Goal: Complete application form

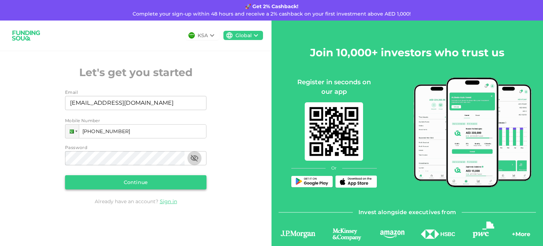
click at [156, 179] on button "Continue" at bounding box center [135, 182] width 141 height 14
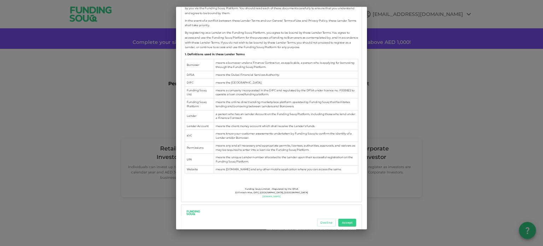
scroll to position [141, 0]
click at [342, 219] on button "Accept" at bounding box center [347, 222] width 18 height 8
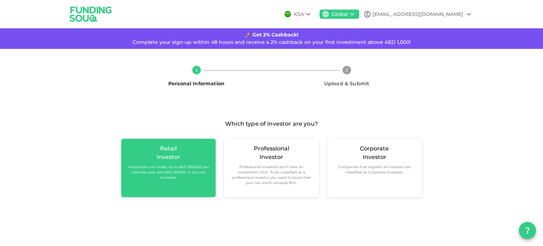
click at [188, 182] on div "Retail Investor Individuals can invest up to AED 365,000 per calendar year and …" at bounding box center [168, 168] width 94 height 58
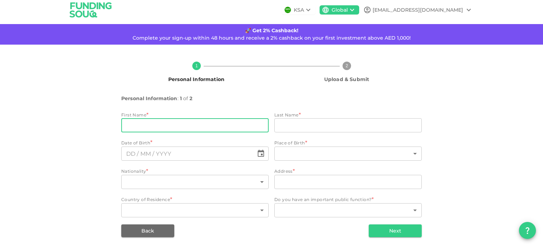
scroll to position [7, 0]
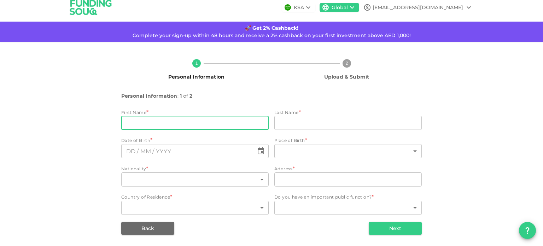
click at [199, 117] on input "firstName" at bounding box center [194, 123] width 147 height 14
type input "Ahsan"
type input "[PERSON_NAME]"
type input "[GEOGRAPHIC_DATA]"
type input "Street 4 House 509-[GEOGRAPHIC_DATA]"
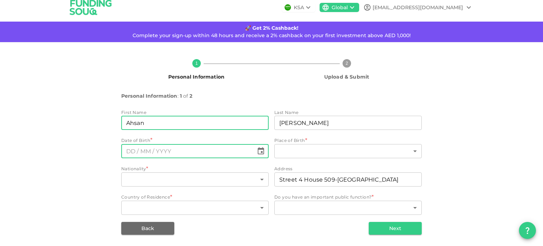
type input "⁦⁨DD⁩ / ⁨MM⁩ / ⁨YYYY⁩⁩"
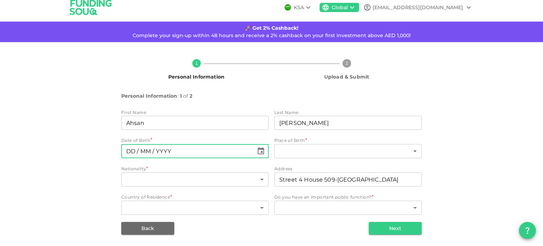
click at [171, 153] on input "⁦⁨DD⁩ / ⁨MM⁩ / ⁨YYYY⁩⁩" at bounding box center [187, 151] width 132 height 14
click at [264, 154] on button "Choose date" at bounding box center [261, 151] width 14 height 14
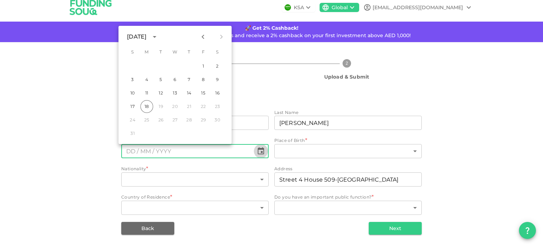
click at [258, 151] on icon "Choose date" at bounding box center [261, 151] width 8 height 8
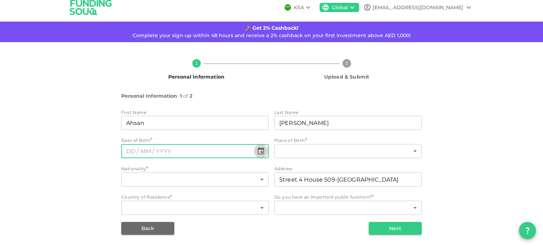
click at [258, 151] on icon "Choose date" at bounding box center [261, 151] width 8 height 8
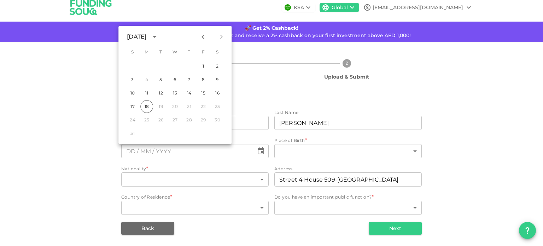
click at [159, 36] on icon "calendar view is open, switch to year view" at bounding box center [154, 37] width 8 height 8
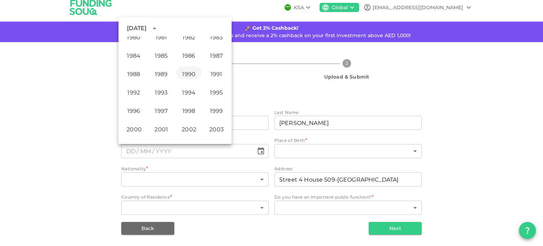
scroll to position [375, 0]
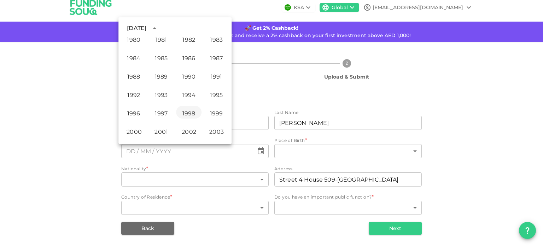
click at [190, 111] on button "1998" at bounding box center [188, 112] width 25 height 13
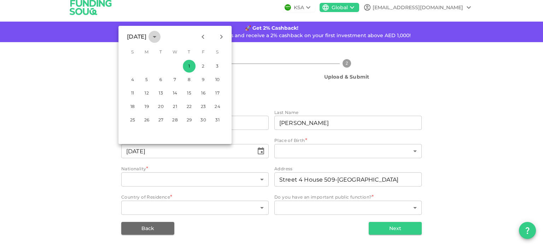
click at [159, 36] on icon "calendar view is open, switch to year view" at bounding box center [154, 37] width 8 height 8
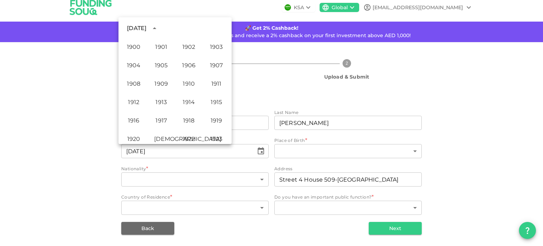
scroll to position [396, 0]
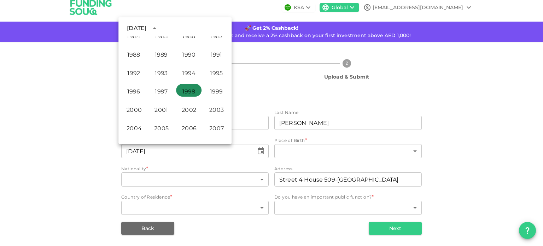
click at [194, 93] on button "1998" at bounding box center [188, 90] width 25 height 13
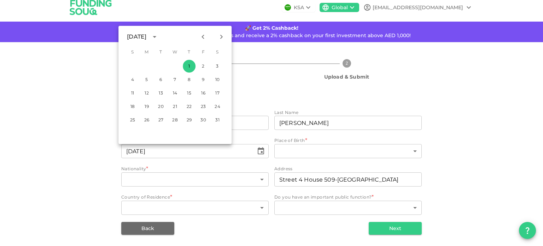
click at [120, 37] on div "[DATE]" at bounding box center [174, 36] width 113 height 11
click at [128, 35] on div "[DATE]" at bounding box center [136, 37] width 19 height 8
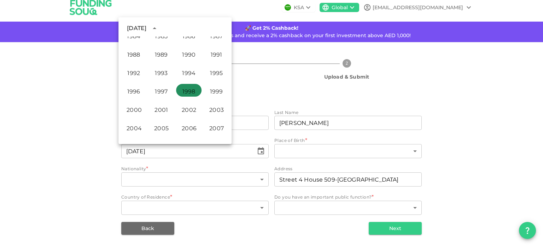
click at [191, 92] on button "1998" at bounding box center [188, 90] width 25 height 13
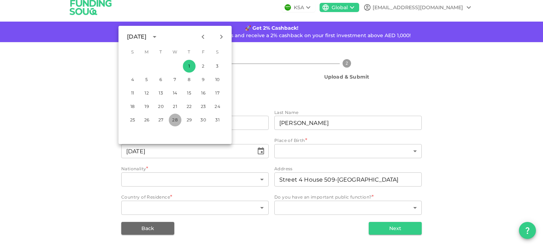
click at [178, 117] on button "28" at bounding box center [175, 119] width 13 height 13
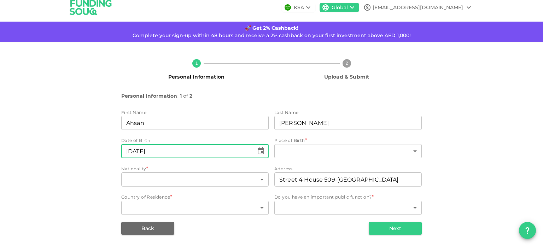
click at [152, 149] on input "⁦⁨[DATE]⁩⁩" at bounding box center [187, 151] width 132 height 14
click at [257, 149] on icon "Choose date, selected date is Jan 28, 1998" at bounding box center [261, 151] width 8 height 8
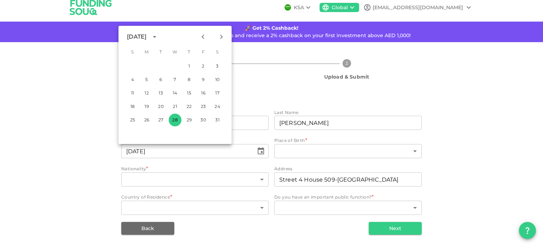
click at [221, 39] on icon "Next month" at bounding box center [221, 37] width 8 height 8
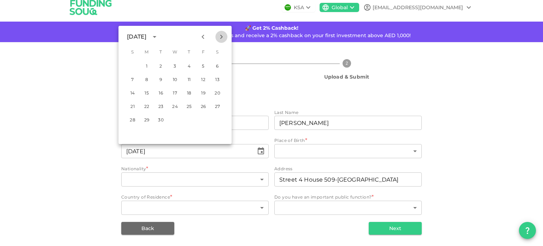
click at [221, 39] on icon "Next month" at bounding box center [221, 37] width 8 height 8
click at [222, 40] on icon "Next month" at bounding box center [221, 37] width 8 height 8
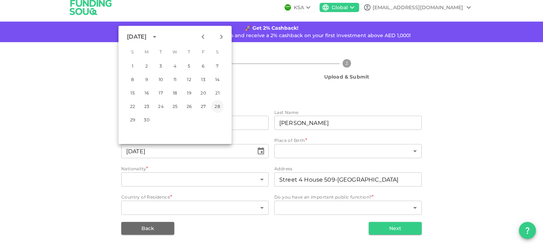
click at [211, 104] on button "28" at bounding box center [217, 106] width 13 height 13
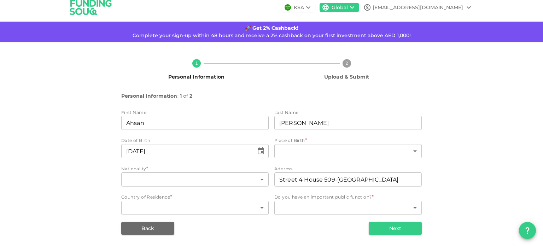
click at [83, 125] on div "1 Personal Information 2 Upload & Submit Personal Information : 1 of 2 First Na…" at bounding box center [271, 143] width 403 height 181
click at [168, 154] on input "⁦⁨[DATE]⁩⁩" at bounding box center [187, 151] width 132 height 14
click at [254, 151] on button "Choose date, selected date is Nov 28, 1998" at bounding box center [261, 151] width 14 height 14
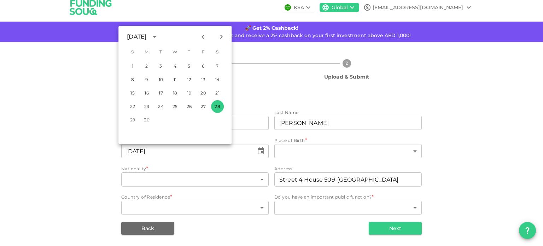
click at [159, 37] on icon "calendar view is open, switch to year view" at bounding box center [154, 37] width 8 height 8
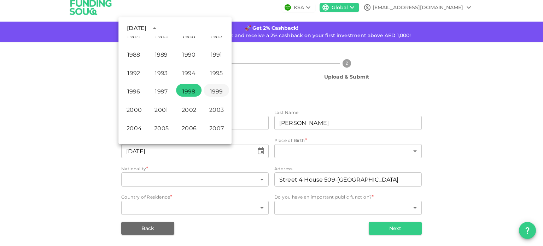
click at [222, 94] on button "1999" at bounding box center [216, 90] width 25 height 13
type input "⁦⁨[DATE]⁩⁩"
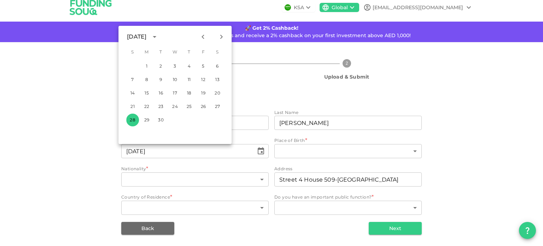
click at [331, 100] on div "Personal Information : 1 of 2 First Name firstName [PERSON_NAME] firstName Last…" at bounding box center [271, 163] width 300 height 143
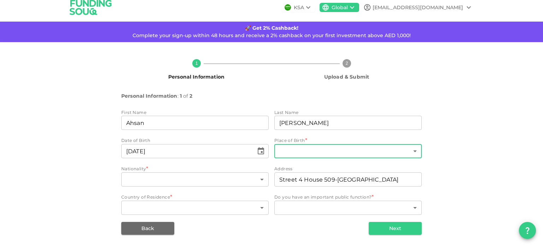
click at [331, 149] on body "KSA Global [EMAIL_ADDRESS][DOMAIN_NAME] 🚀 Get 2% Cashback! Complete your sign-u…" at bounding box center [271, 123] width 543 height 246
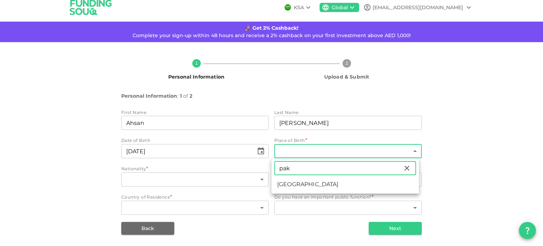
type input "pak"
click at [298, 177] on ul "pak ​ [GEOGRAPHIC_DATA]" at bounding box center [344, 175] width 147 height 35
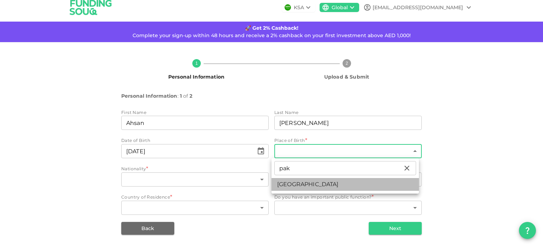
click at [301, 178] on li "[GEOGRAPHIC_DATA]" at bounding box center [344, 184] width 147 height 13
type input "149"
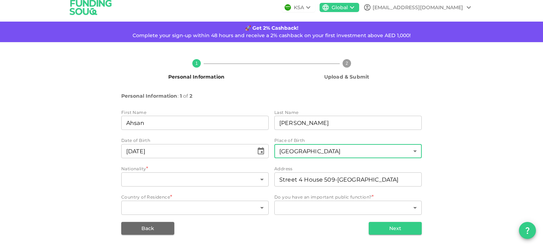
click at [230, 174] on body "KSA Global [EMAIL_ADDRESS][DOMAIN_NAME] 🚀 Get 2% Cashback! Complete your sign-u…" at bounding box center [271, 123] width 543 height 246
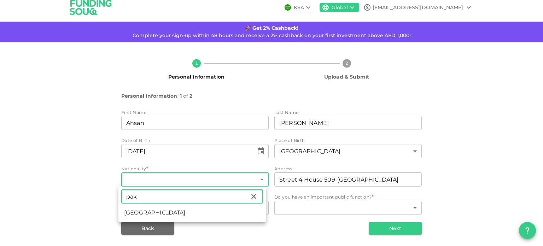
type input "pak"
click at [239, 204] on ul "pak ​ [GEOGRAPHIC_DATA]" at bounding box center [191, 203] width 147 height 35
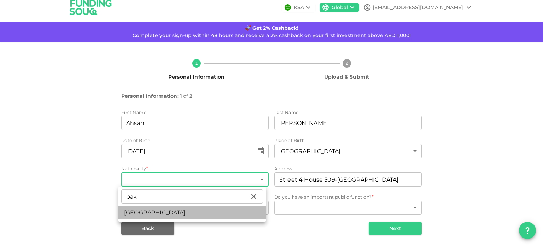
click at [241, 209] on li "[GEOGRAPHIC_DATA]" at bounding box center [191, 212] width 147 height 13
type input "149"
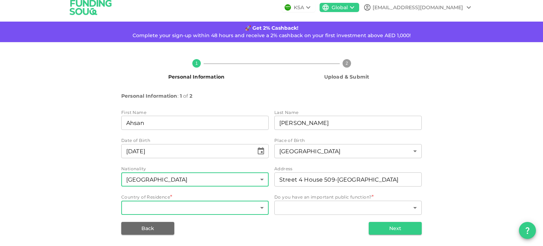
click at [217, 203] on body "KSA Global [EMAIL_ADDRESS][DOMAIN_NAME] 🚀 Get 2% Cashback! Complete your sign-u…" at bounding box center [271, 123] width 543 height 246
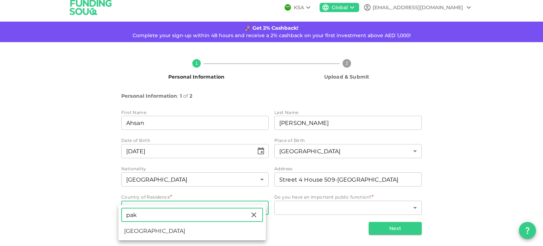
type input "pak"
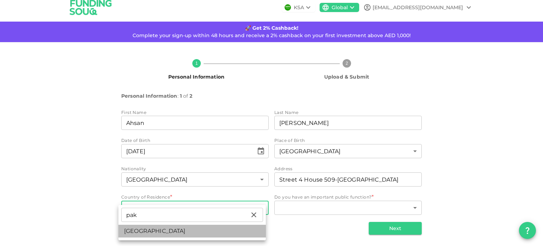
click at [206, 229] on li "[GEOGRAPHIC_DATA]" at bounding box center [191, 230] width 147 height 13
type input "149"
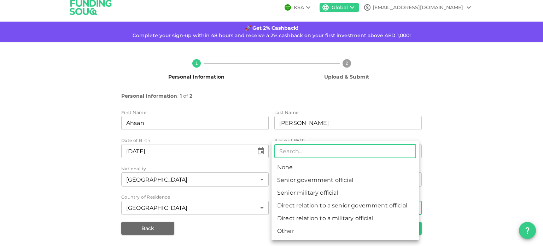
click at [315, 206] on body "KSA Global [EMAIL_ADDRESS][DOMAIN_NAME] 🚀 Get 2% Cashback! Complete your sign-u…" at bounding box center [271, 123] width 543 height 246
click at [419, 145] on div at bounding box center [271, 123] width 543 height 246
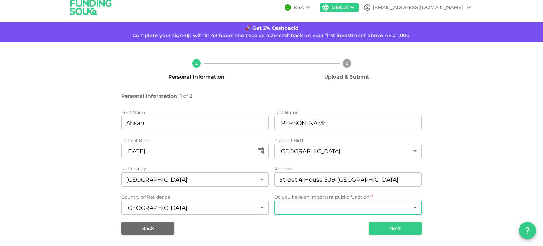
click at [366, 205] on body "KSA Global [EMAIL_ADDRESS][DOMAIN_NAME] 🚀 Get 2% Cashback! Complete your sign-u…" at bounding box center [271, 123] width 543 height 246
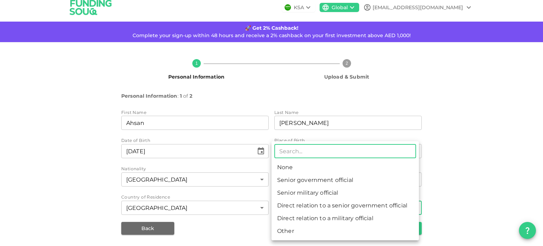
click at [332, 167] on li "None" at bounding box center [344, 167] width 147 height 13
type input "1"
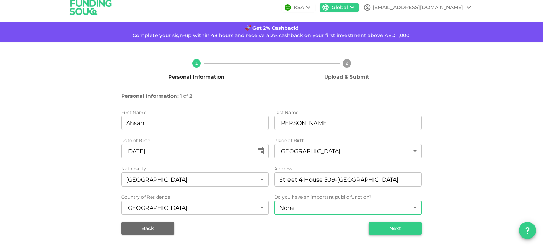
click at [406, 231] on button "Next" at bounding box center [395, 228] width 53 height 13
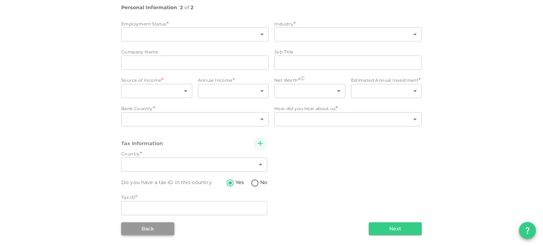
click at [158, 226] on button "Back" at bounding box center [147, 228] width 53 height 13
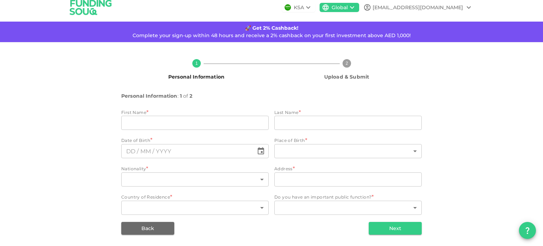
type input "Ahsan"
type input "[PERSON_NAME]"
type input "149"
type input "Street 4 House 509-[GEOGRAPHIC_DATA]"
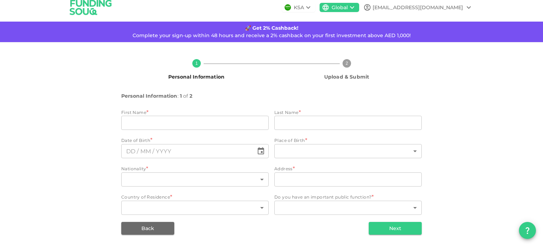
type input "149"
type input "1"
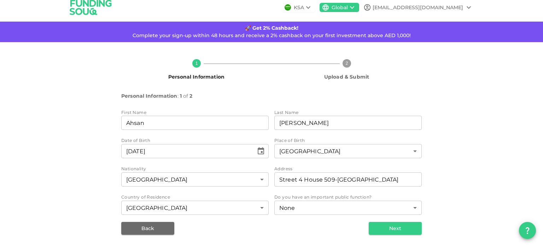
type input "⁦⁨[DATE]⁩⁩"
click at [344, 122] on input "[PERSON_NAME]" at bounding box center [347, 123] width 147 height 14
click at [399, 121] on input "Ibtasam" at bounding box center [347, 123] width 147 height 14
type input "Ibtasam"
click at [437, 124] on div "1 Personal Information 2 Upload & Submit Personal Information : 1 of 2 First Na…" at bounding box center [271, 143] width 403 height 181
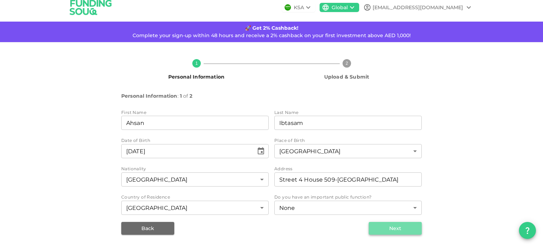
click at [386, 224] on button "Next" at bounding box center [395, 228] width 53 height 13
